Goal: Task Accomplishment & Management: Complete application form

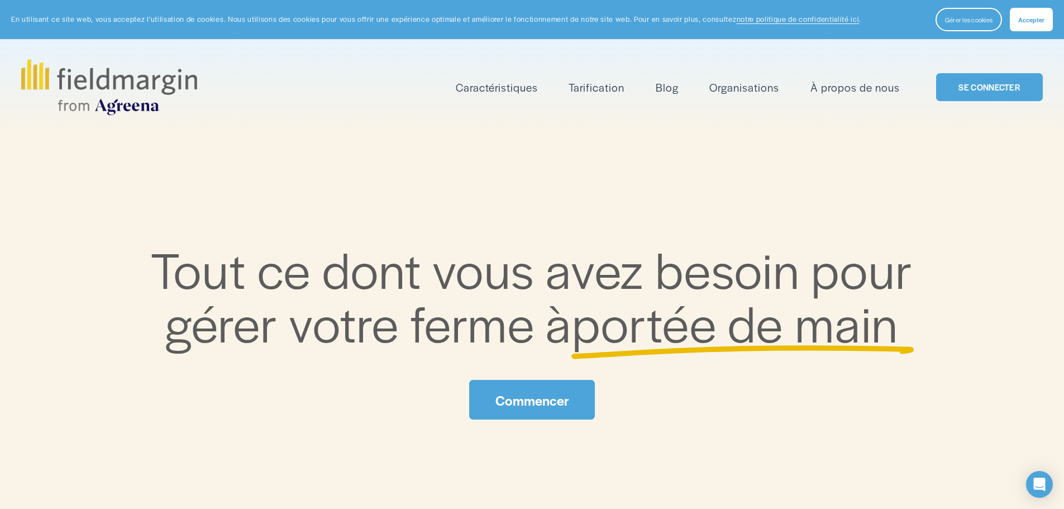
click at [544, 401] on font "Commencer" at bounding box center [533, 400] width 74 height 19
click at [0, 0] on font "Cartographie" at bounding box center [0, 0] width 0 height 0
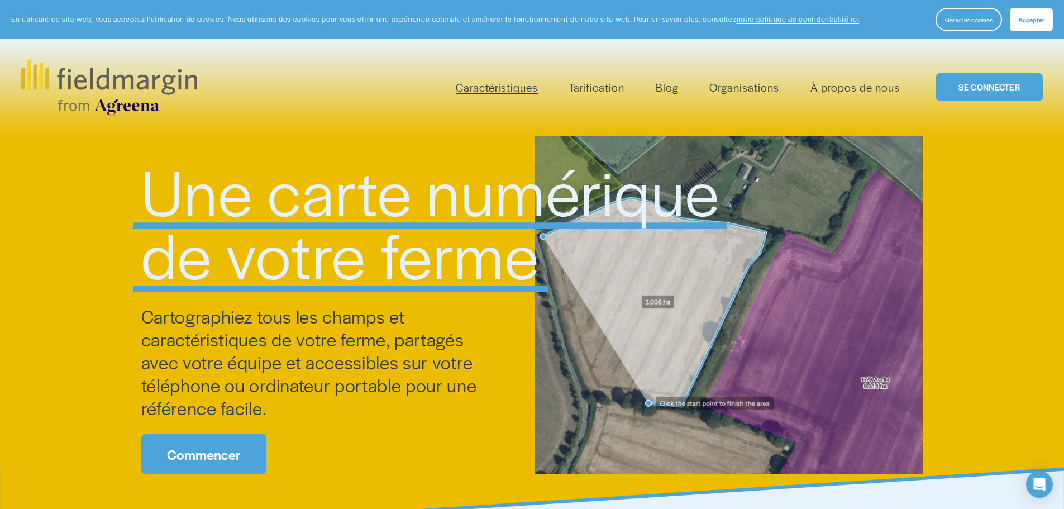
click at [226, 451] on font "Commencer" at bounding box center [204, 454] width 74 height 19
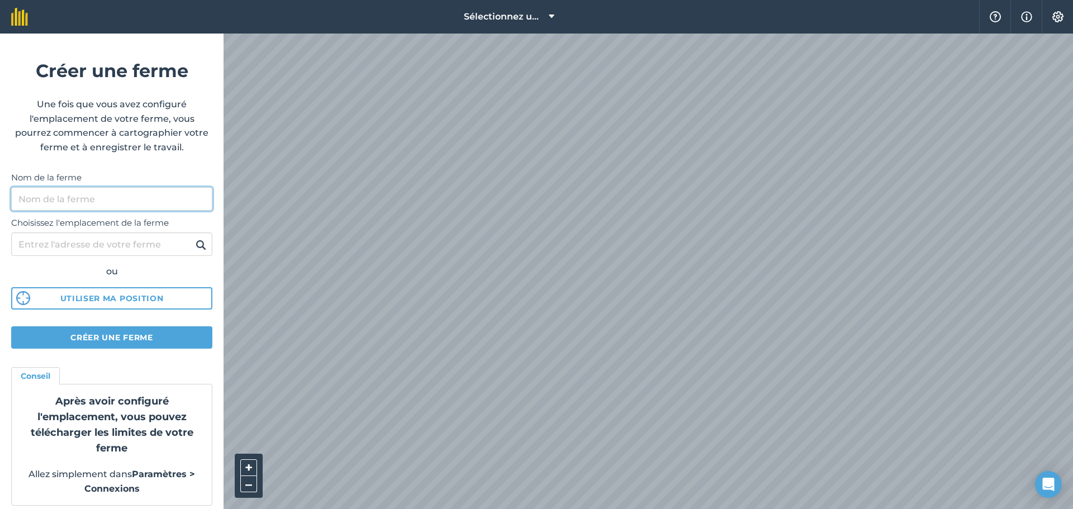
click at [41, 200] on input "Nom de la ferme" at bounding box center [111, 198] width 201 height 23
type input "Ferme Ariolinne"
click at [41, 245] on input "Choisissez l'emplacement de la ferme" at bounding box center [111, 243] width 201 height 23
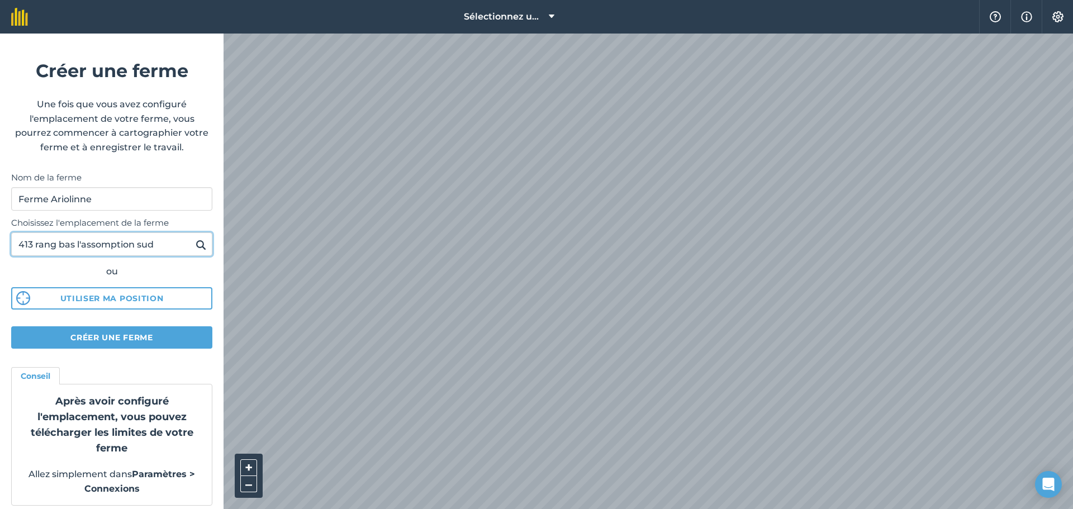
type input "413 rang bas l'assomption sud"
click at [196, 240] on img at bounding box center [201, 244] width 11 height 13
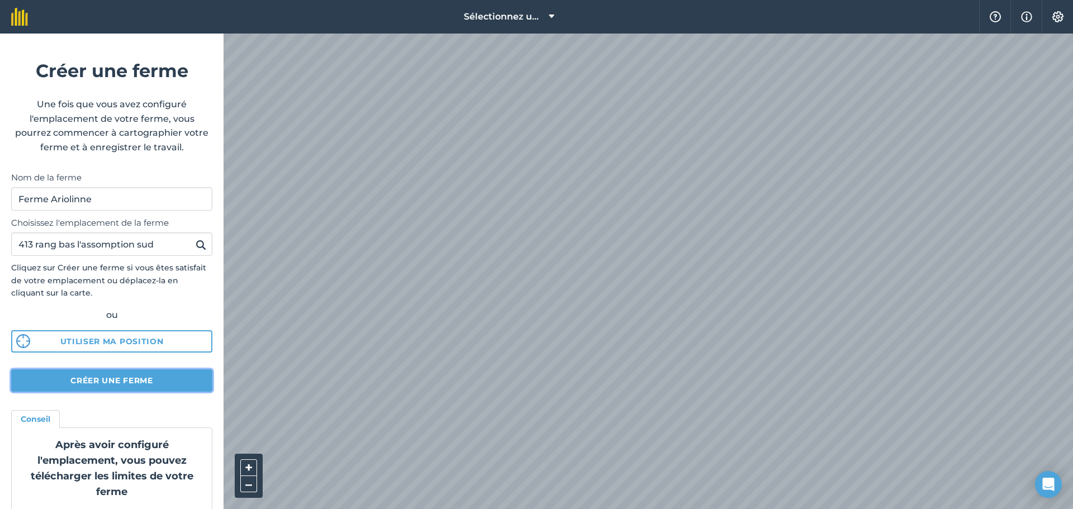
click at [117, 377] on font "Créer une ferme" at bounding box center [111, 380] width 83 height 10
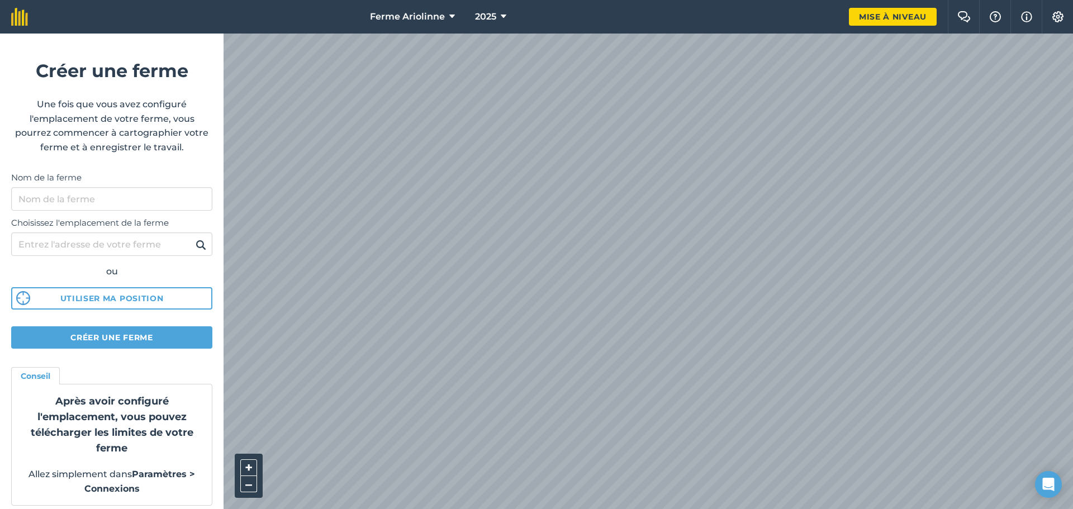
scroll to position [8, 0]
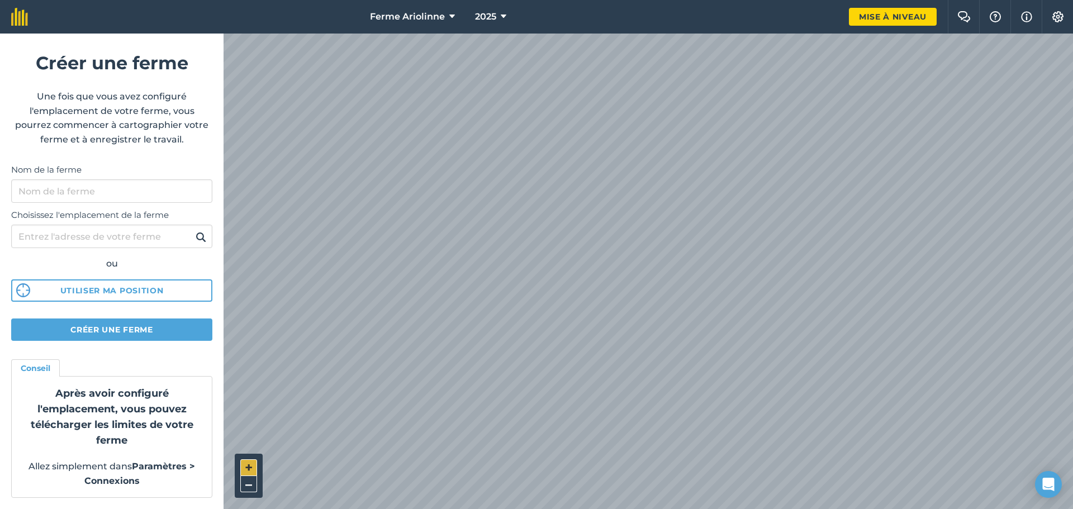
click at [249, 465] on font "+" at bounding box center [249, 467] width 8 height 16
click at [116, 284] on button "Utiliser ma position" at bounding box center [111, 290] width 201 height 22
click at [42, 193] on input "Nom de la ferme" at bounding box center [111, 190] width 201 height 23
click at [46, 234] on div "Choisissez l'emplacement de la ferme ou Utiliser ma position" at bounding box center [111, 252] width 201 height 99
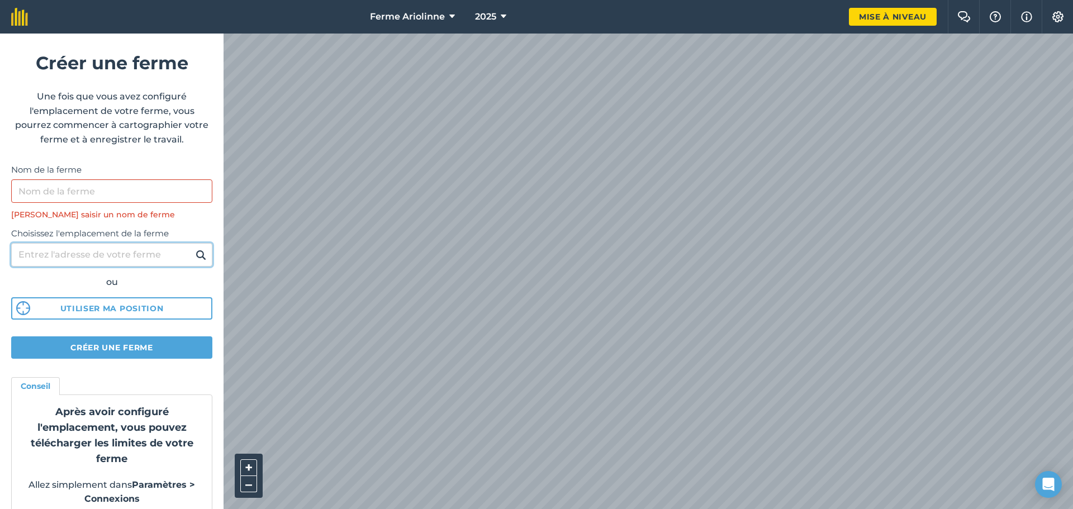
type input "413 rang bas l'assomption sud"
click at [196, 255] on img at bounding box center [201, 254] width 11 height 13
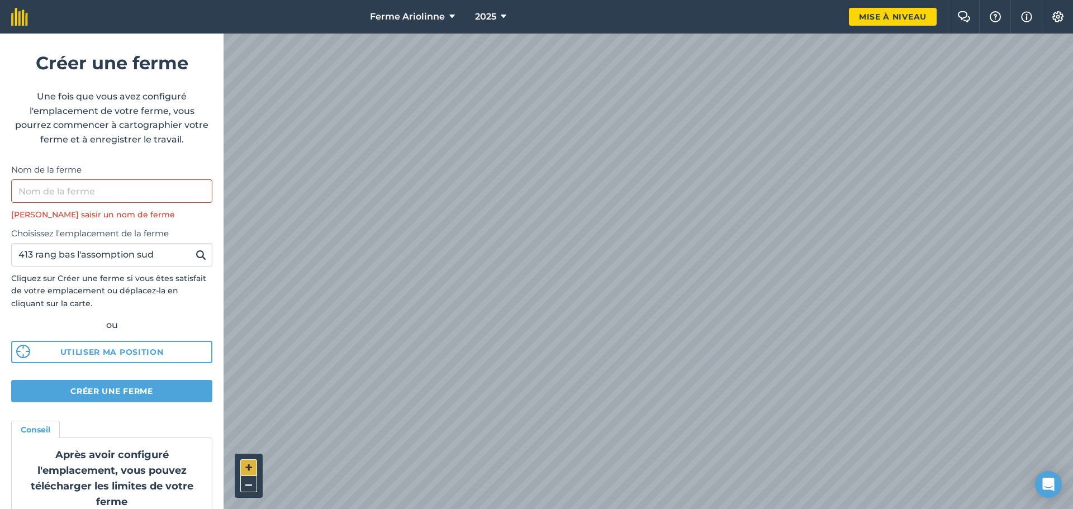
click at [245, 462] on font "+" at bounding box center [249, 467] width 8 height 16
click at [245, 460] on font "+" at bounding box center [249, 467] width 8 height 16
click at [249, 486] on font "–" at bounding box center [248, 484] width 7 height 16
click at [248, 482] on font "–" at bounding box center [248, 484] width 7 height 16
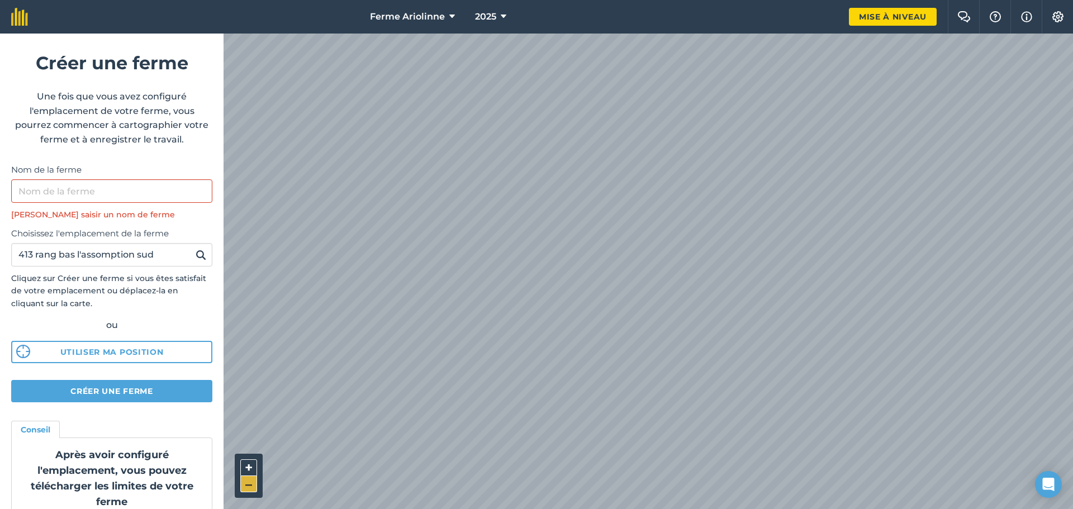
click at [248, 480] on font "–" at bounding box center [248, 484] width 7 height 16
click at [246, 479] on font "–" at bounding box center [248, 484] width 7 height 16
click at [249, 463] on font "+" at bounding box center [249, 467] width 8 height 16
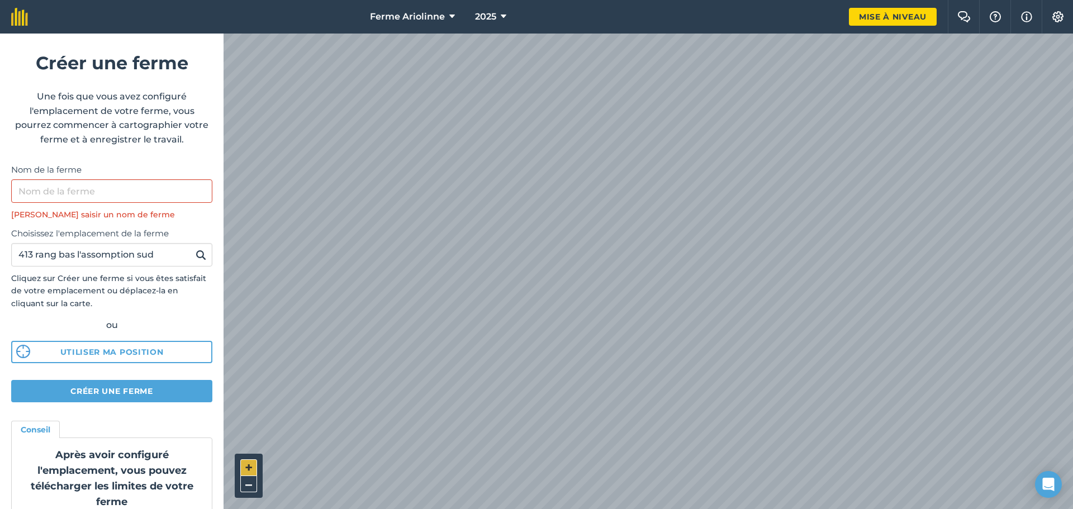
click at [245, 466] on font "+" at bounding box center [249, 467] width 8 height 16
click at [244, 479] on button "–" at bounding box center [248, 484] width 17 height 16
click at [890, 16] on font "Mise à niveau" at bounding box center [893, 17] width 68 height 10
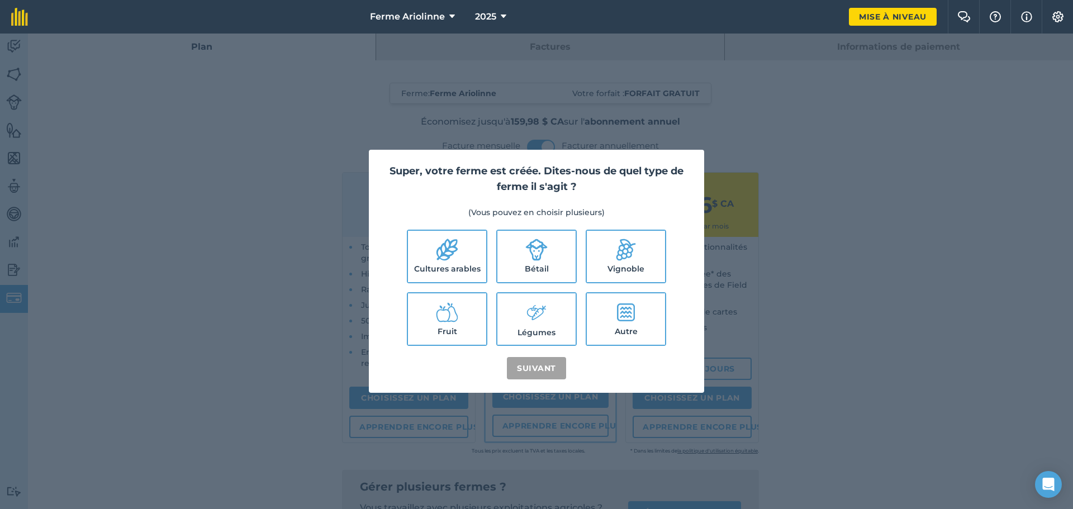
click at [629, 315] on icon at bounding box center [626, 312] width 18 height 18
checkbox input "true"
click at [546, 371] on font "Suivant" at bounding box center [536, 368] width 39 height 10
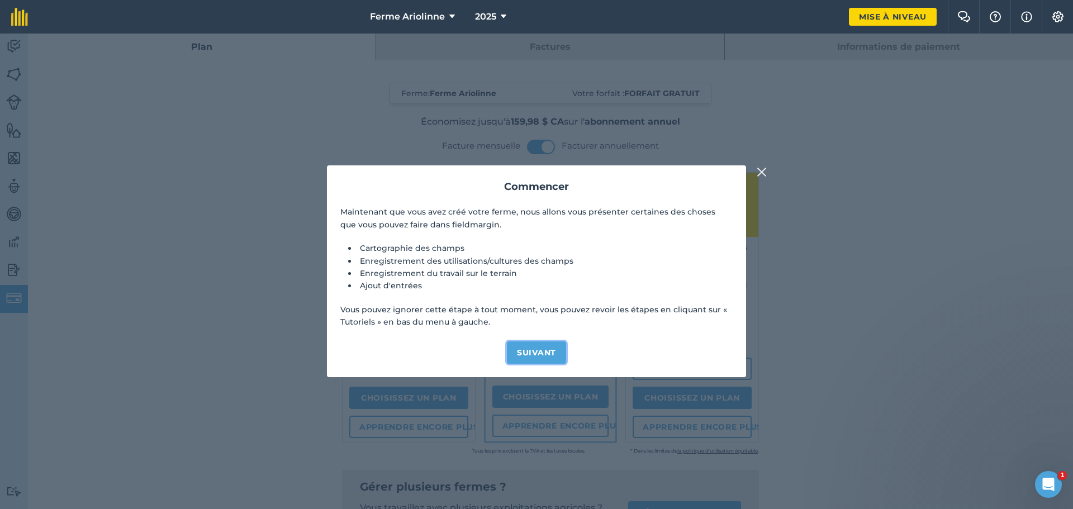
click at [547, 350] on font "Suivant" at bounding box center [536, 353] width 39 height 10
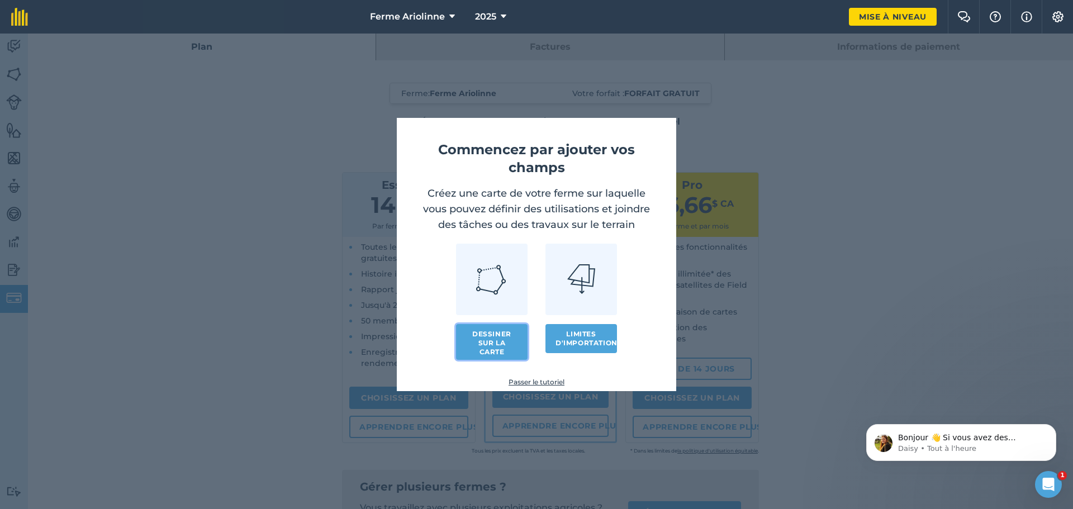
click at [489, 345] on font "Dessiner sur la carte" at bounding box center [491, 343] width 39 height 26
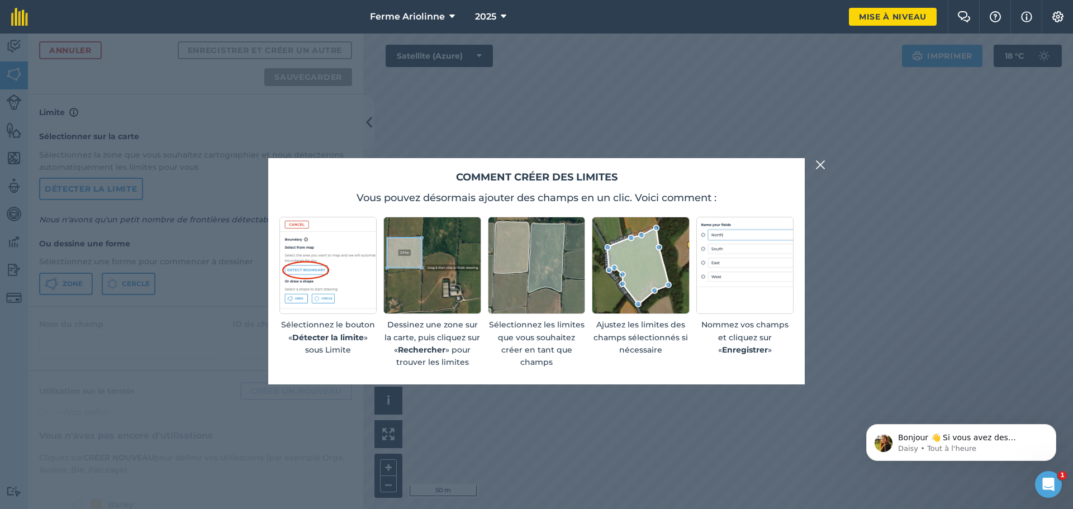
click at [822, 165] on img at bounding box center [820, 164] width 10 height 13
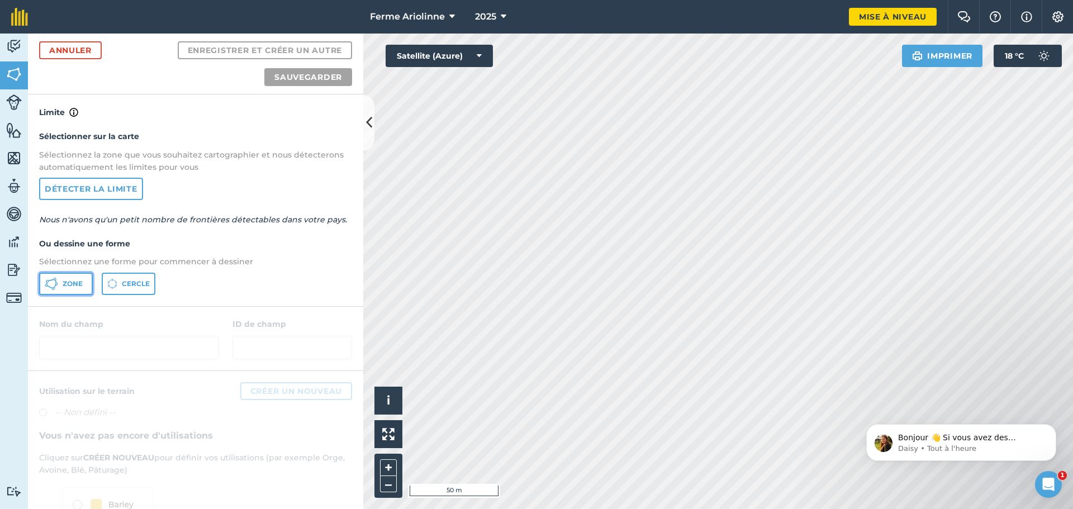
click at [70, 279] on font "Zone" at bounding box center [73, 283] width 20 height 8
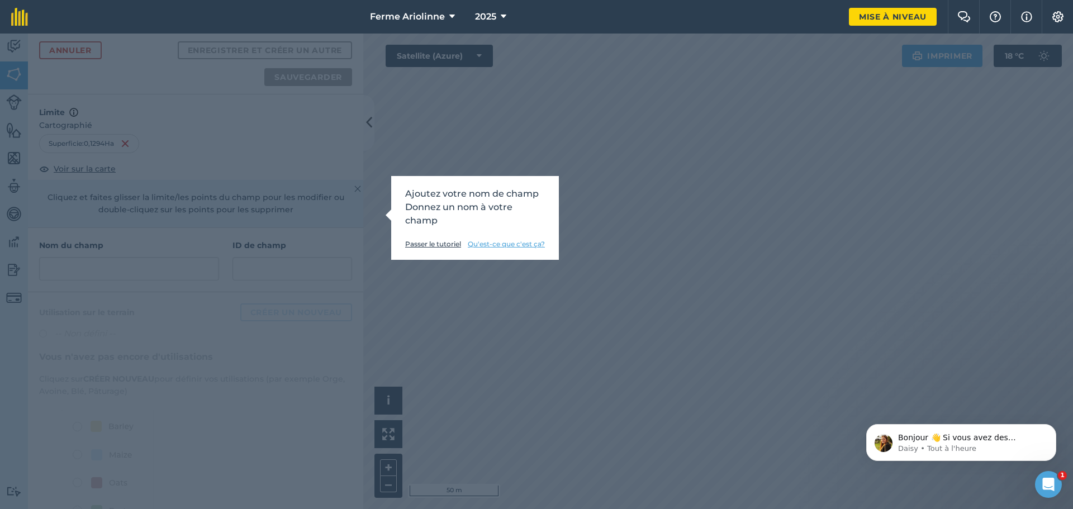
click at [460, 210] on font "Donnez un nom à votre champ" at bounding box center [458, 214] width 107 height 24
click at [442, 204] on font "Donnez un nom à votre champ" at bounding box center [458, 214] width 107 height 24
click at [440, 240] on font "Passer le tutoriel" at bounding box center [433, 244] width 56 height 8
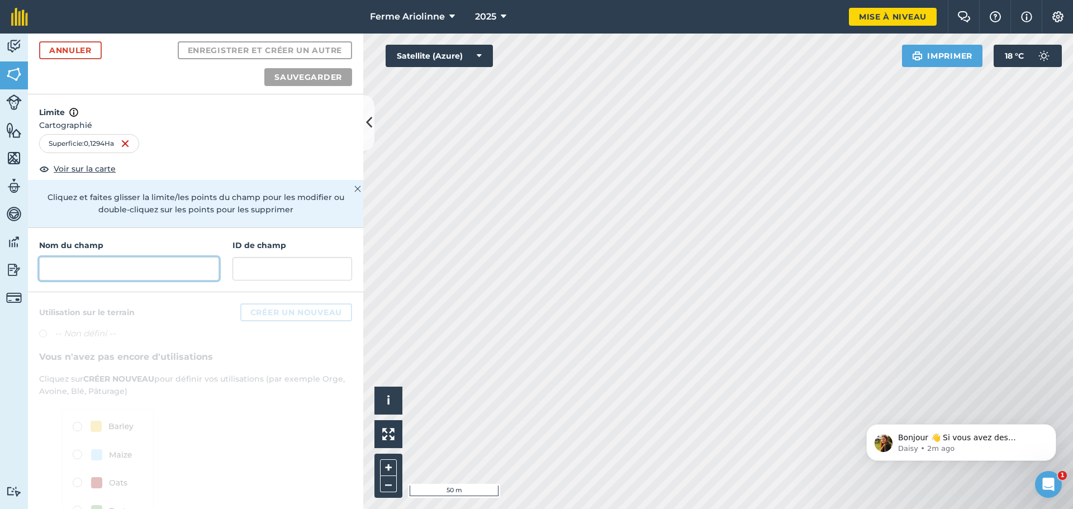
click at [112, 266] on input "text" at bounding box center [129, 268] width 180 height 23
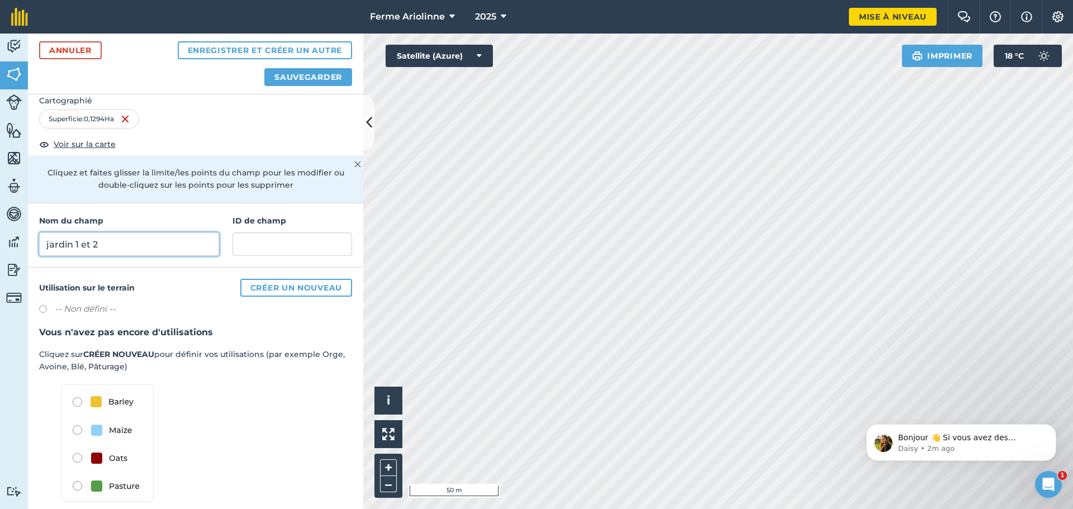
scroll to position [38, 0]
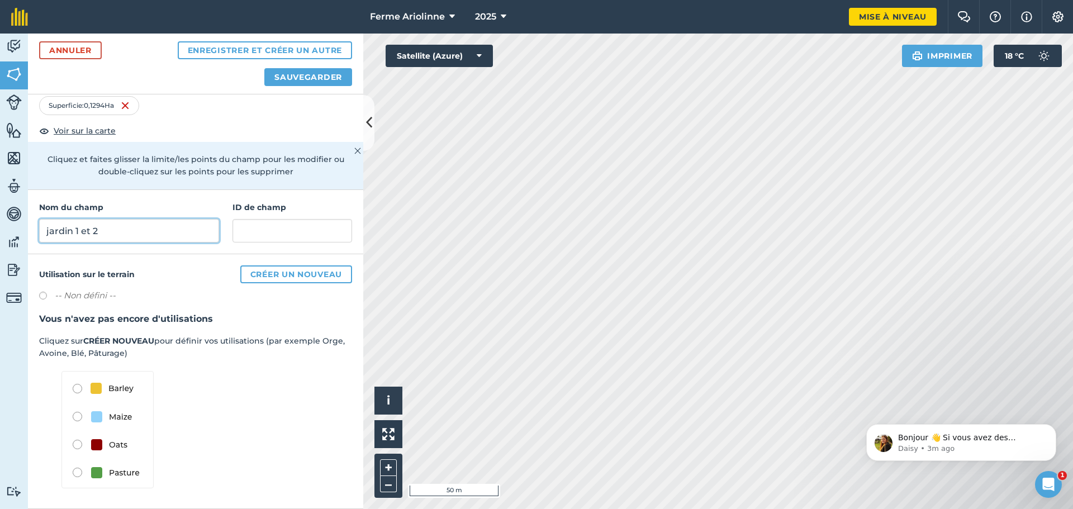
type input "jardin 1 et 2"
click at [296, 275] on font "Créer un nouveau" at bounding box center [296, 274] width 92 height 10
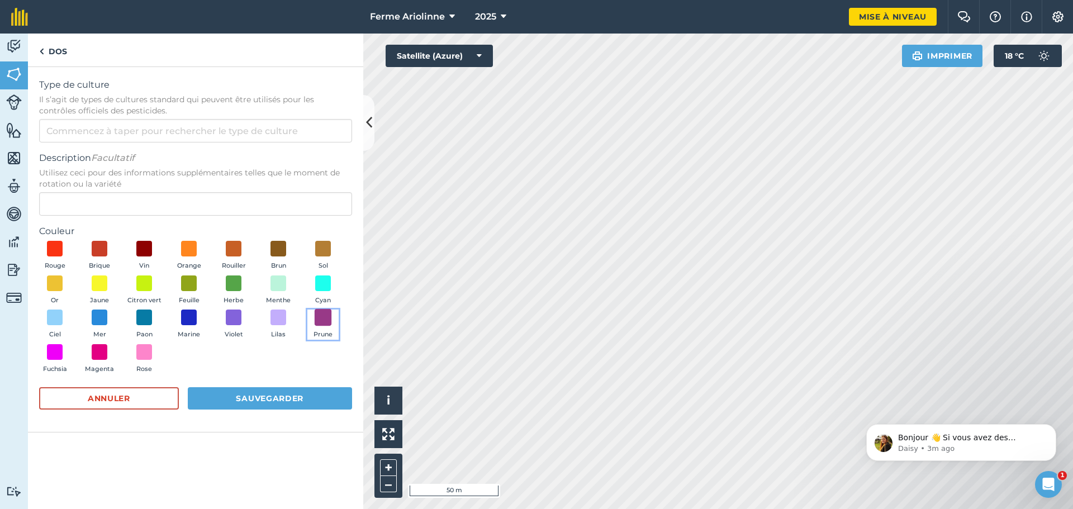
click at [323, 312] on span at bounding box center [323, 317] width 17 height 17
click at [79, 134] on input "Type de culture Il s’agit de types de cultures standard qui peuvent être utilis…" at bounding box center [195, 130] width 313 height 23
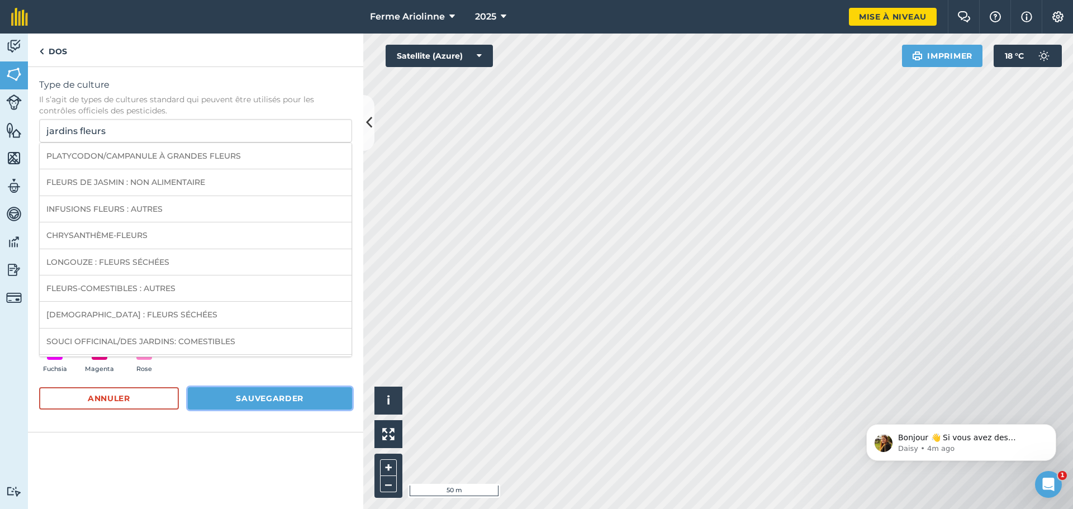
click at [292, 395] on font "Sauvegarder" at bounding box center [270, 398] width 68 height 10
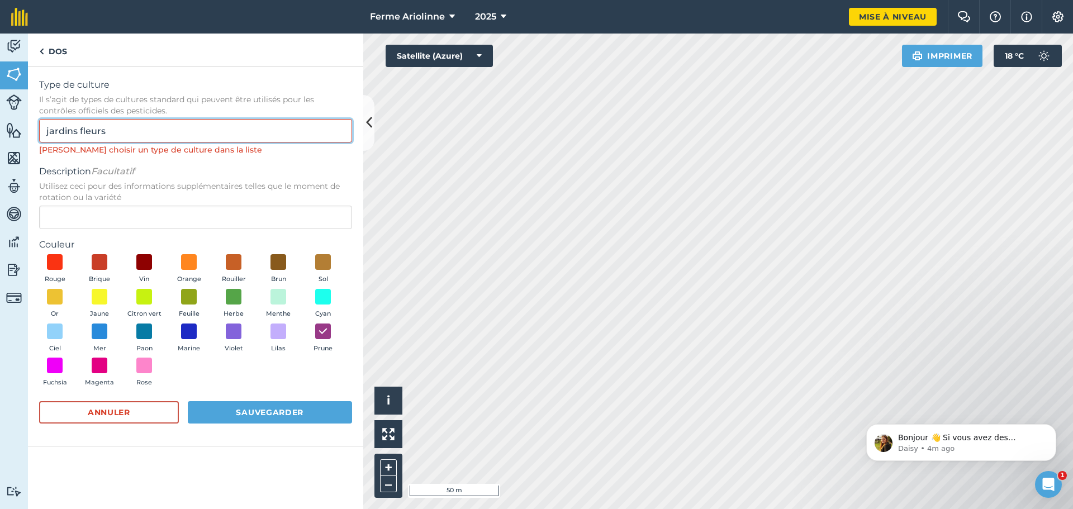
click at [107, 134] on input "jardins fleurs" at bounding box center [195, 130] width 313 height 23
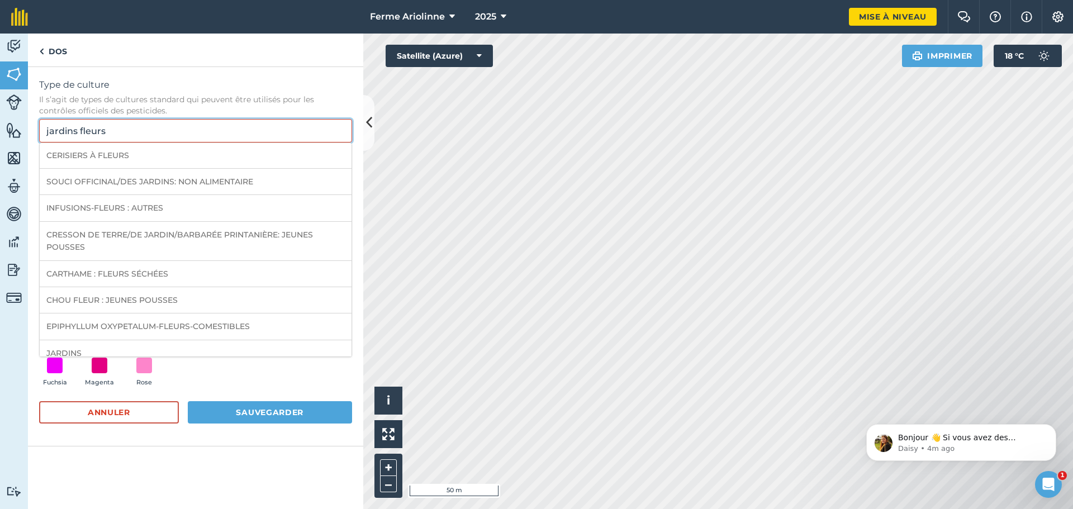
scroll to position [1117, 0]
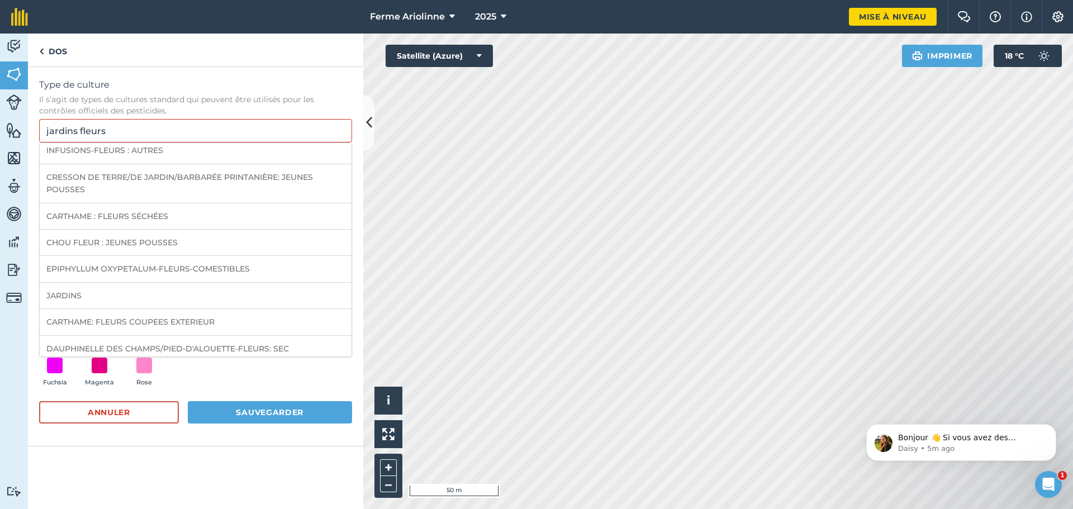
click at [58, 297] on font "JARDINS" at bounding box center [63, 296] width 35 height 10
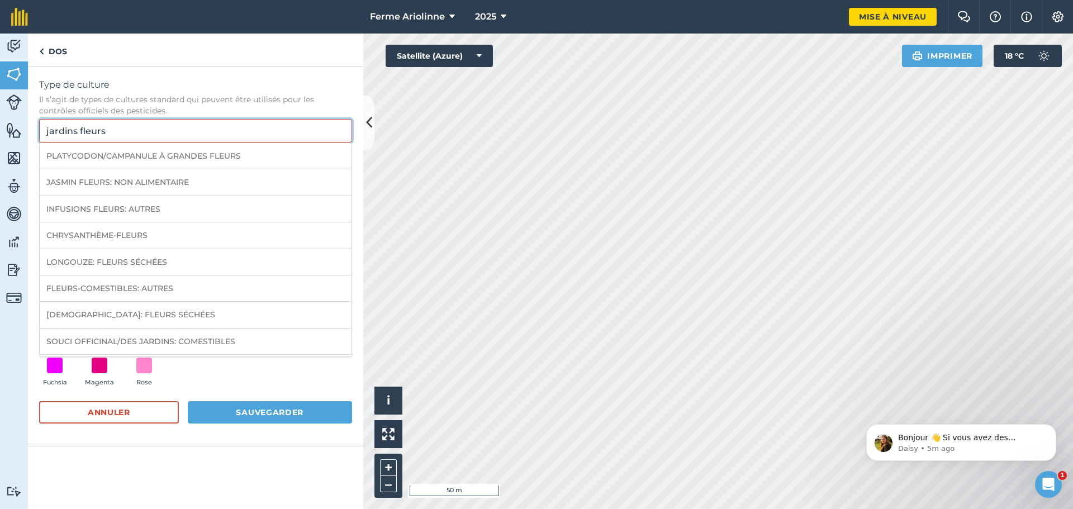
click at [104, 134] on input "jardins fleurs" at bounding box center [195, 130] width 313 height 23
drag, startPoint x: 93, startPoint y: 130, endPoint x: 75, endPoint y: 129, distance: 17.4
click at [75, 129] on input "jardins fleurs" at bounding box center [195, 130] width 313 height 23
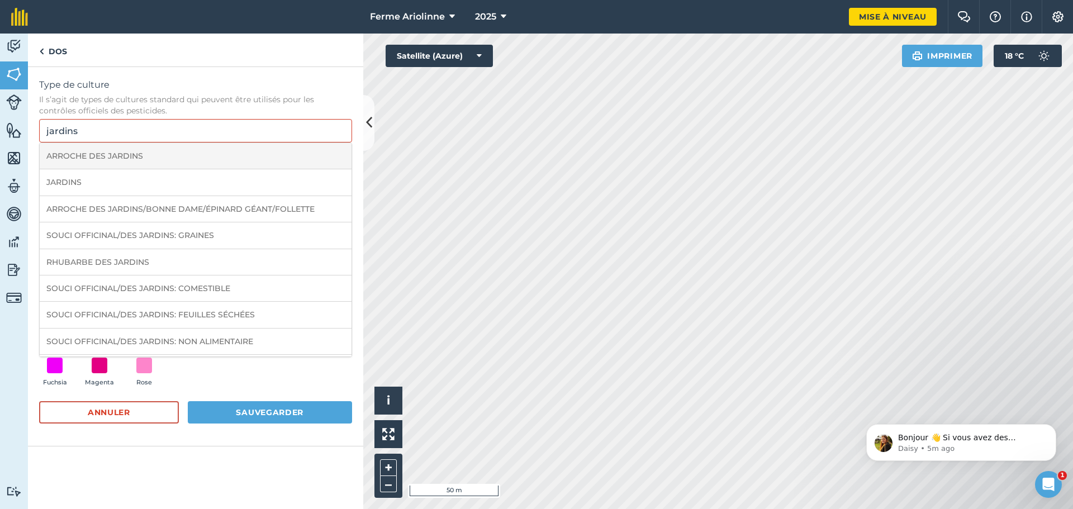
click at [91, 168] on li "ARROCHE DES JARDINS" at bounding box center [196, 156] width 312 height 26
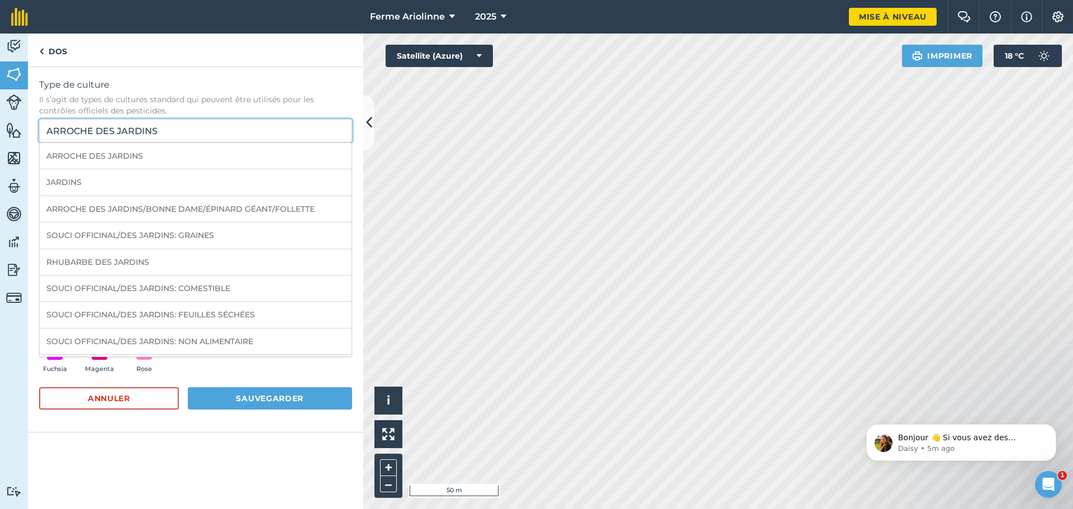
click at [176, 131] on input "ARROCHE DES JARDINS" at bounding box center [195, 130] width 313 height 23
click at [108, 177] on li "JARDINS" at bounding box center [196, 182] width 312 height 26
type input "JARDINS"
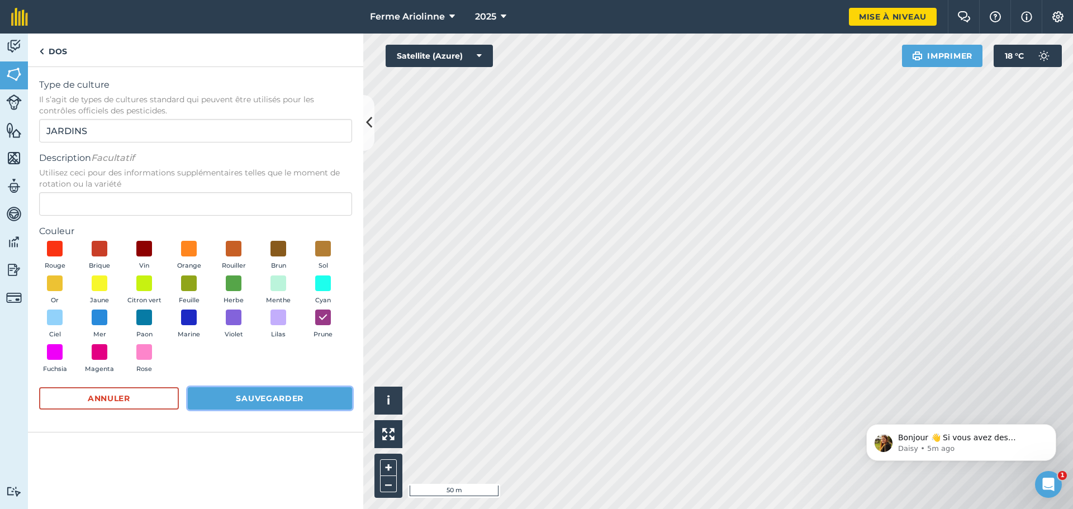
click at [270, 398] on font "Sauvegarder" at bounding box center [270, 398] width 68 height 10
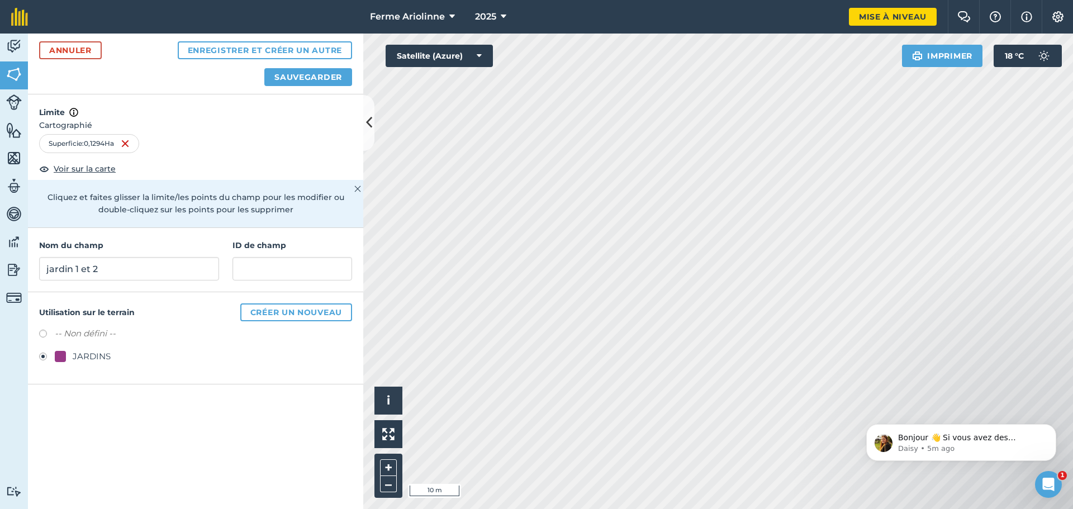
click at [93, 351] on font "JARDINS" at bounding box center [92, 356] width 38 height 11
click at [607, 360] on div "Activité Champs Bétail Caractéristiques Cartes Équipe Véhicules Données Rapport…" at bounding box center [536, 271] width 1073 height 475
click at [58, 354] on div at bounding box center [60, 356] width 11 height 11
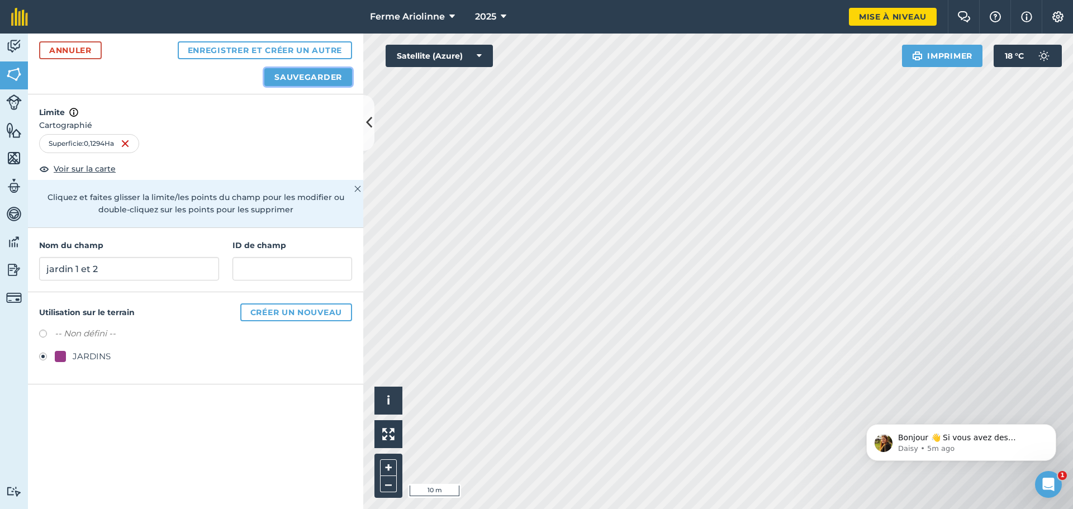
click at [293, 75] on font "Sauvegarder" at bounding box center [308, 77] width 68 height 10
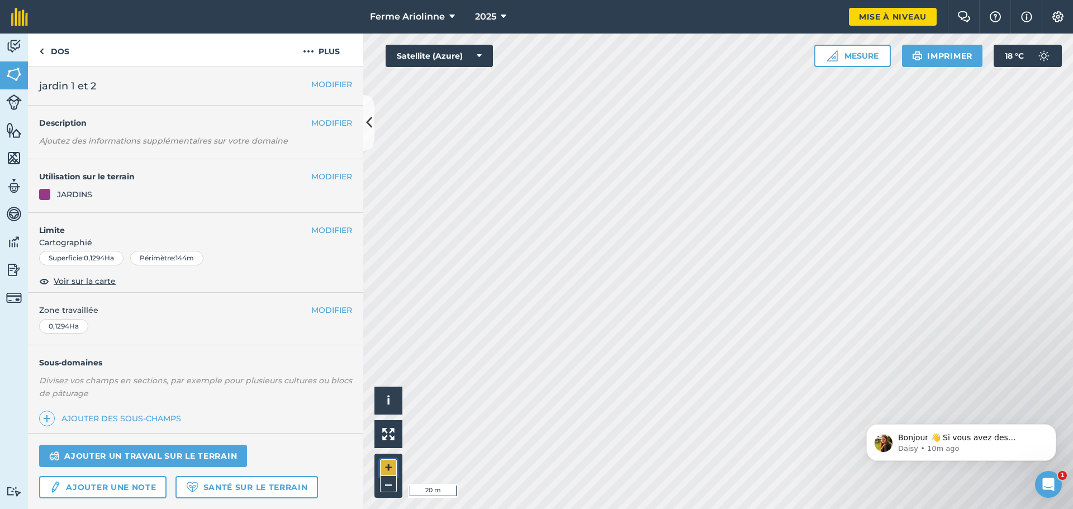
click at [388, 463] on button "+" at bounding box center [388, 467] width 17 height 17
